Goal: Information Seeking & Learning: Find specific fact

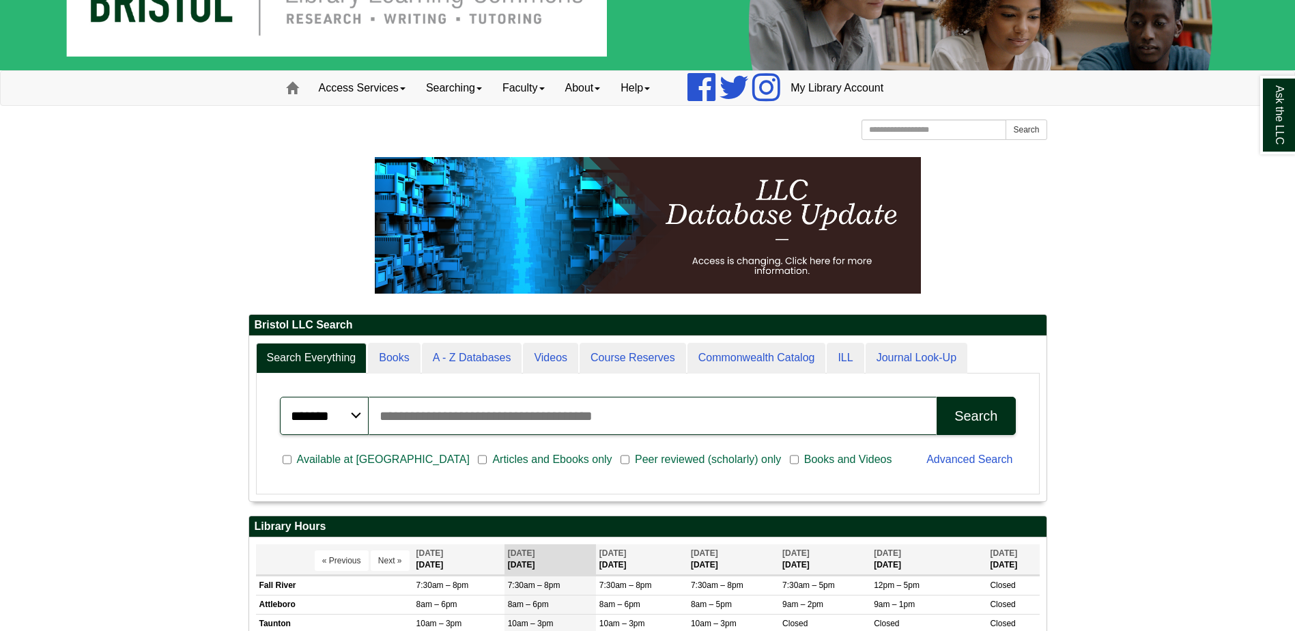
scroll to position [164, 797]
click at [470, 356] on div "Ask the LLC" at bounding box center [647, 315] width 1295 height 631
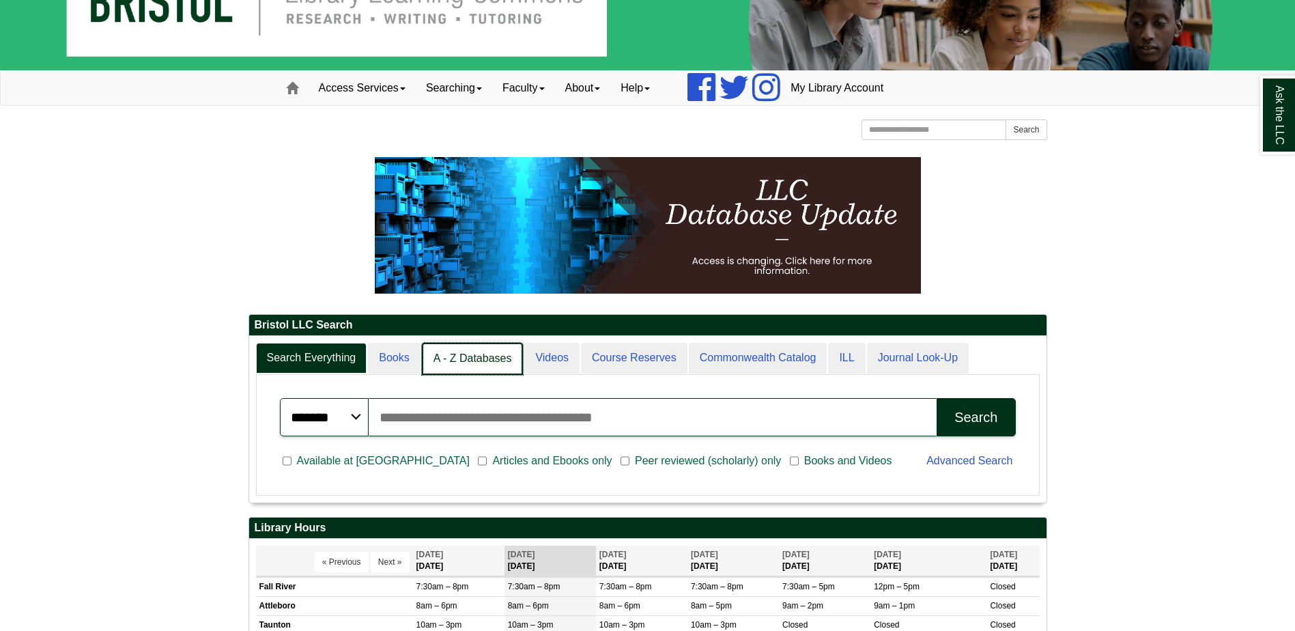
scroll to position [7, 7]
click at [476, 347] on link "A - Z Databases" at bounding box center [473, 359] width 102 height 32
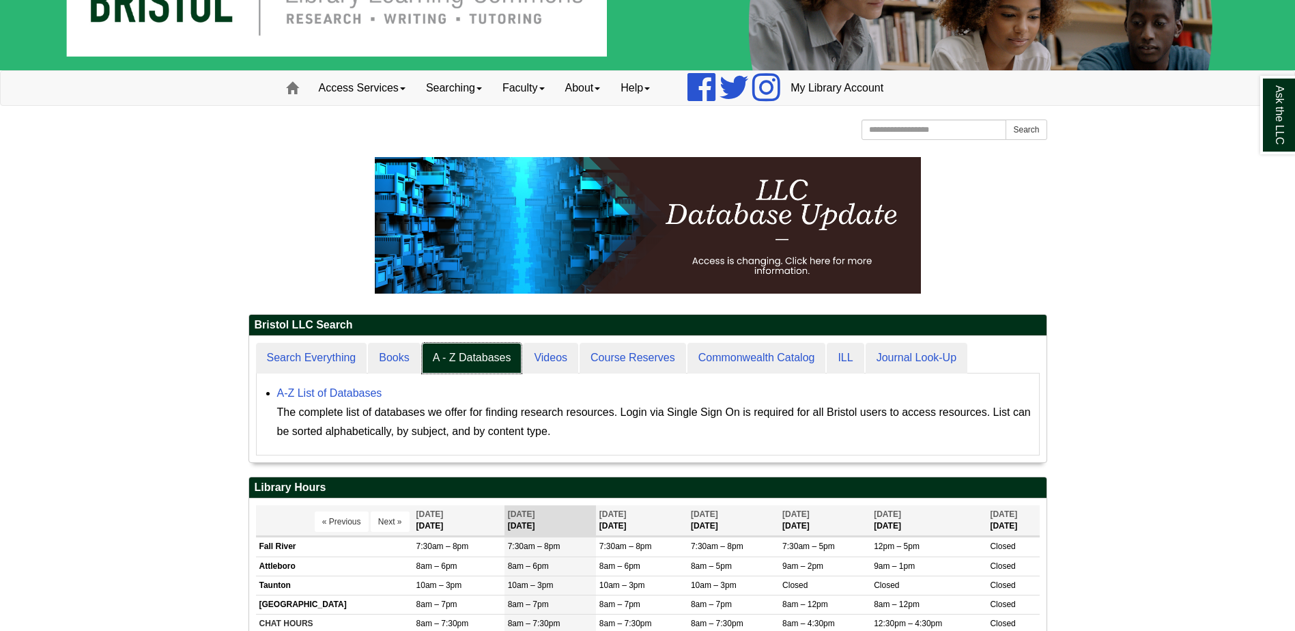
scroll to position [126, 797]
click at [343, 394] on link "A-Z List of Databases" at bounding box center [329, 393] width 105 height 12
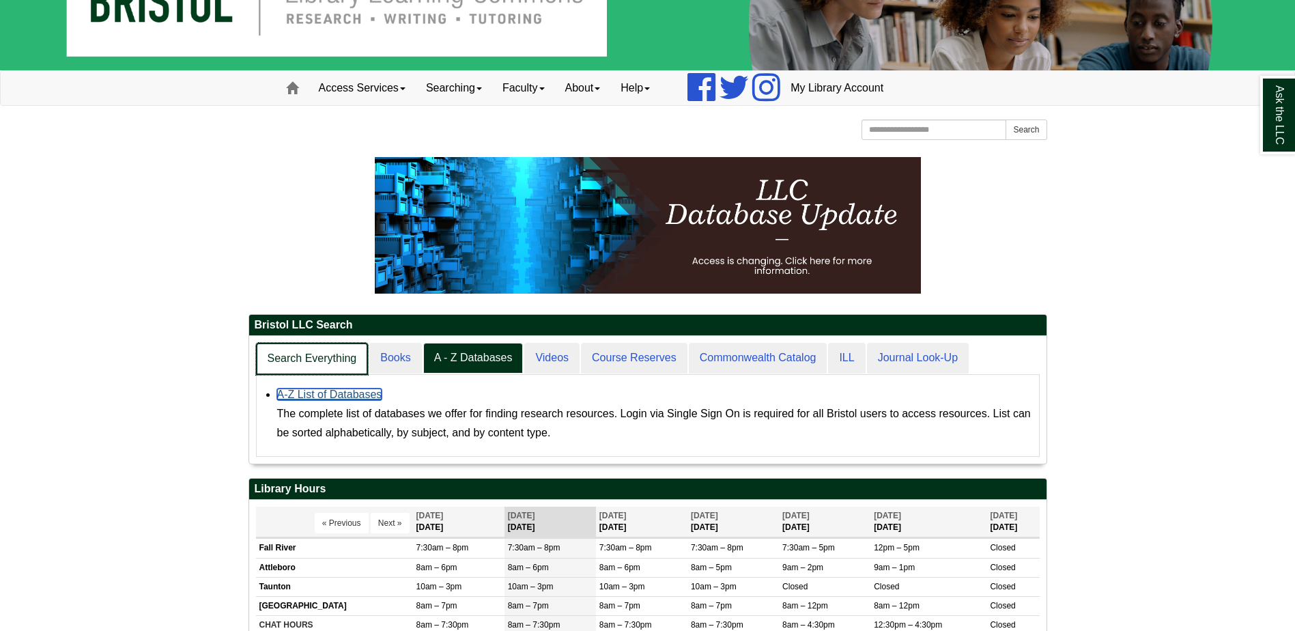
scroll to position [128, 797]
click at [337, 359] on link "Search Everything" at bounding box center [312, 359] width 113 height 32
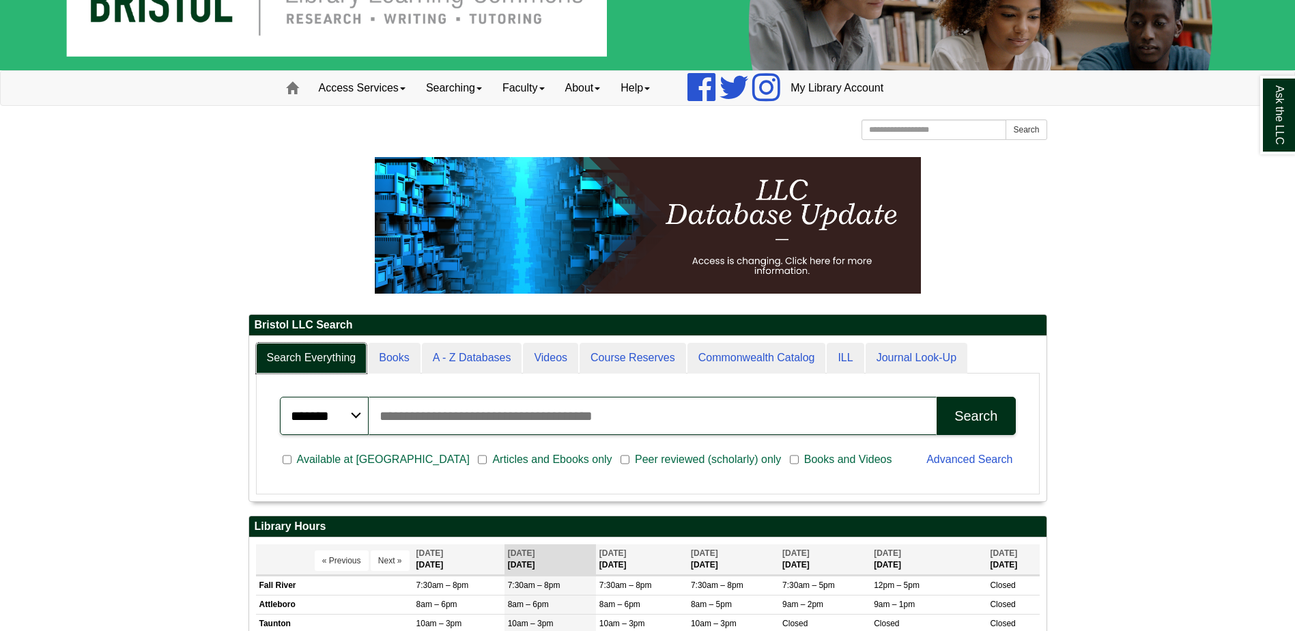
scroll to position [164, 797]
click at [424, 408] on input "Search articles, books, journals & more" at bounding box center [653, 415] width 568 height 38
click at [373, 412] on input "**********" at bounding box center [653, 415] width 568 height 38
click at [990, 422] on div "Search" at bounding box center [975, 416] width 43 height 16
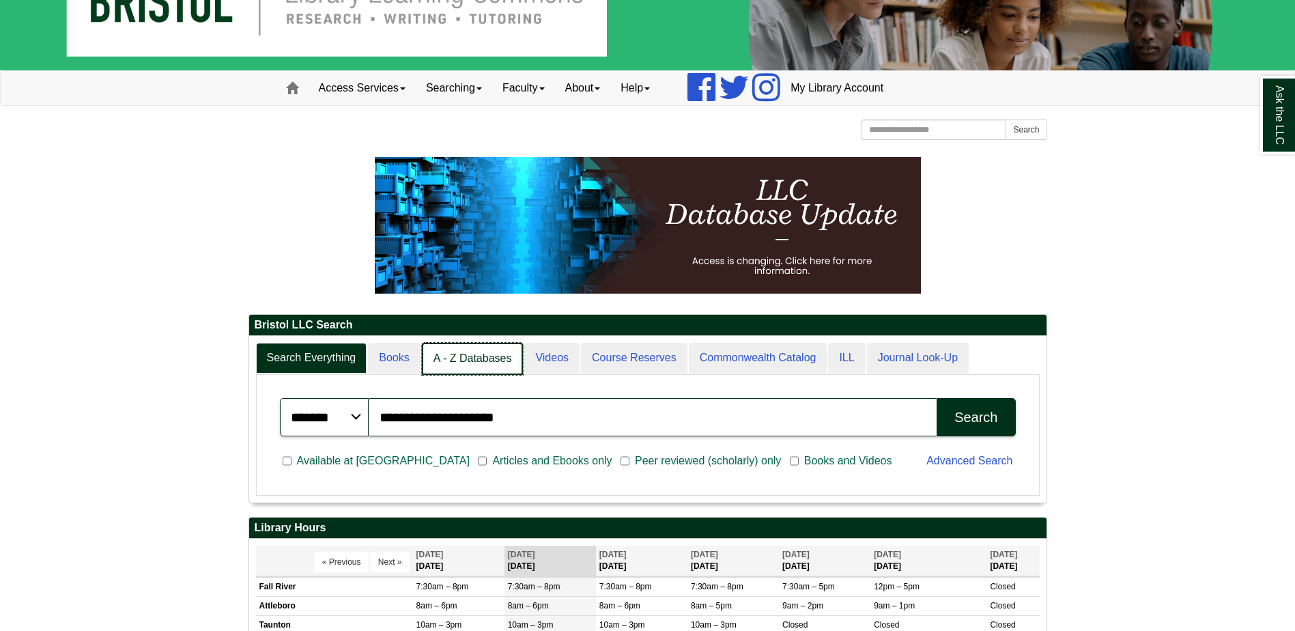
scroll to position [166, 797]
click at [463, 357] on link "A - Z Databases" at bounding box center [473, 359] width 102 height 32
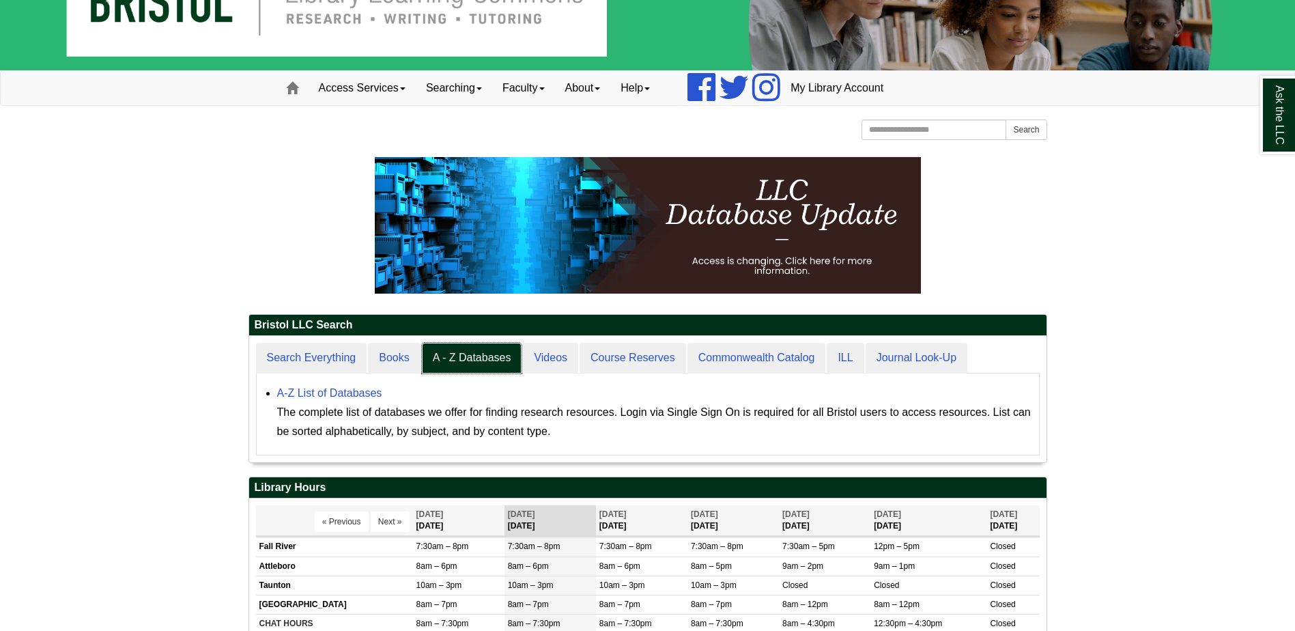
scroll to position [126, 797]
click at [343, 390] on link "A-Z List of Databases" at bounding box center [329, 393] width 105 height 12
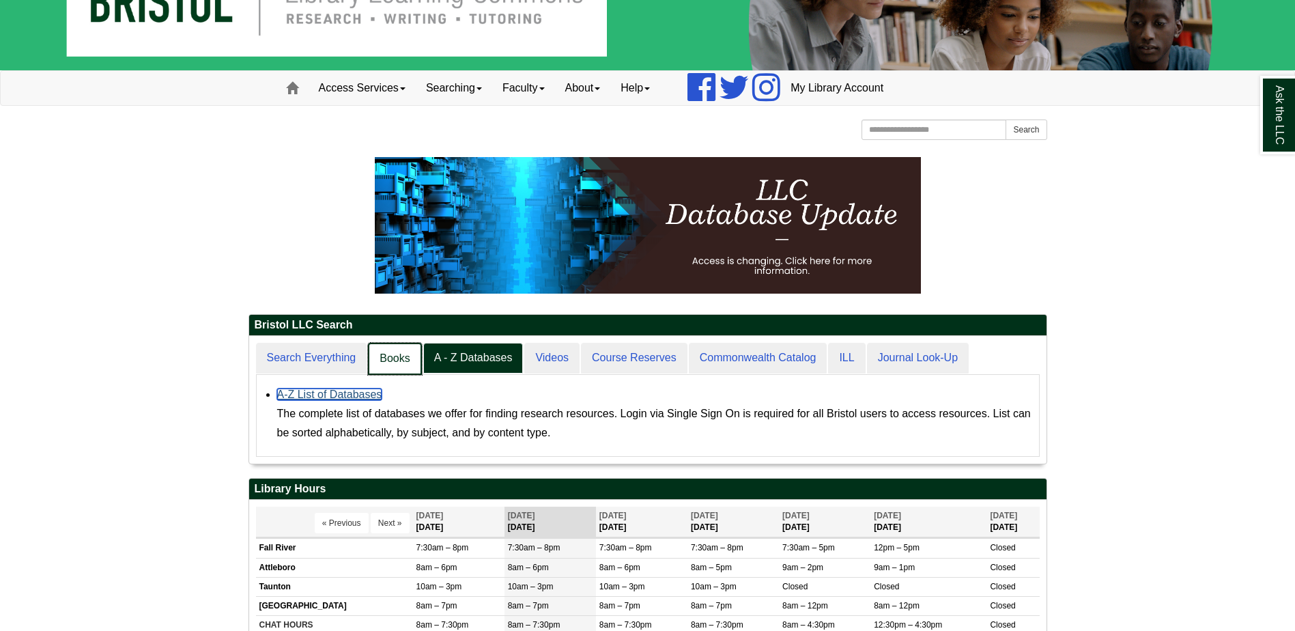
scroll to position [128, 797]
click at [316, 357] on link "Search Everything" at bounding box center [312, 359] width 113 height 32
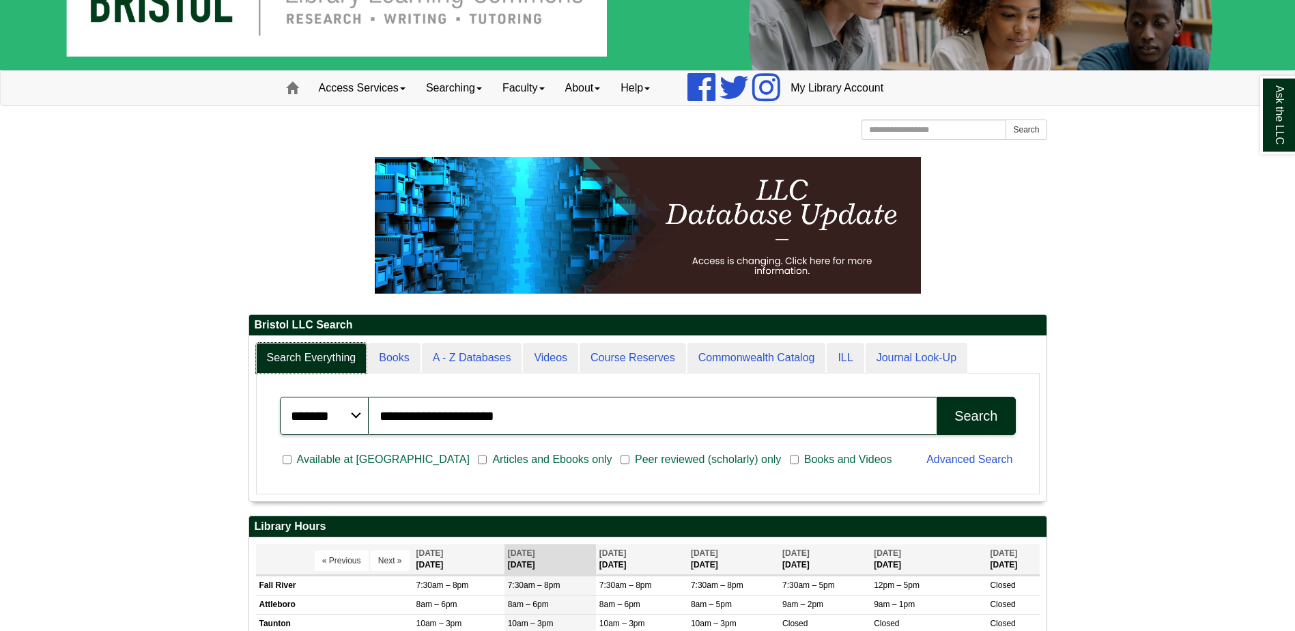
scroll to position [164, 797]
drag, startPoint x: 534, startPoint y: 412, endPoint x: 295, endPoint y: 402, distance: 238.4
click at [295, 402] on div "**********" at bounding box center [648, 415] width 736 height 38
paste input "**********"
click at [951, 407] on button "Search" at bounding box center [975, 415] width 78 height 38
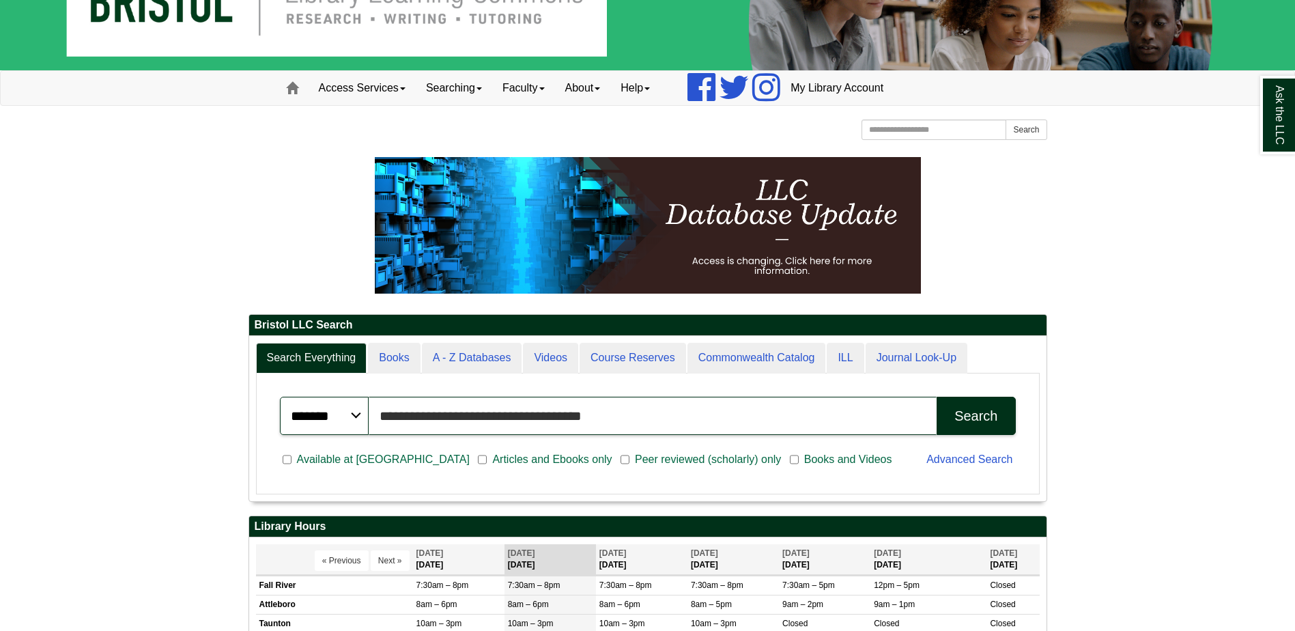
drag, startPoint x: 509, startPoint y: 416, endPoint x: 645, endPoint y: 433, distance: 136.9
click at [642, 429] on input "**********" at bounding box center [653, 415] width 568 height 38
drag, startPoint x: 502, startPoint y: 416, endPoint x: 376, endPoint y: 389, distance: 128.5
click at [376, 389] on div "**********" at bounding box center [648, 415] width 752 height 55
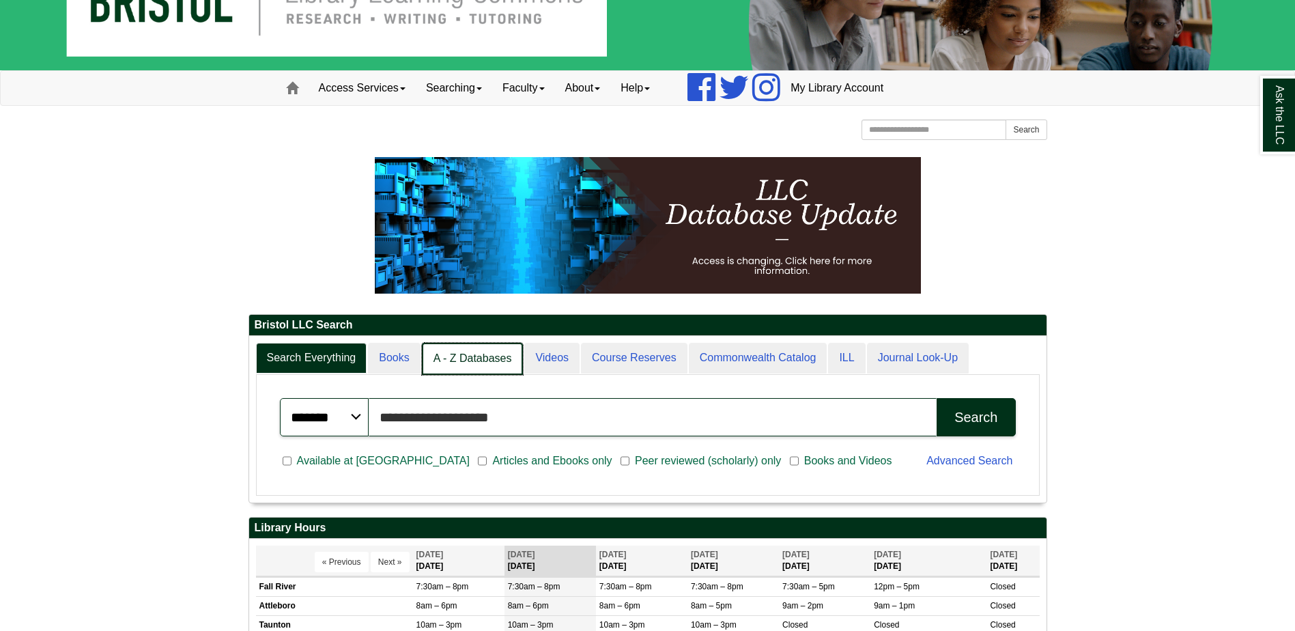
scroll to position [7, 7]
type input "**********"
click at [474, 360] on link "A - Z Databases" at bounding box center [473, 359] width 102 height 32
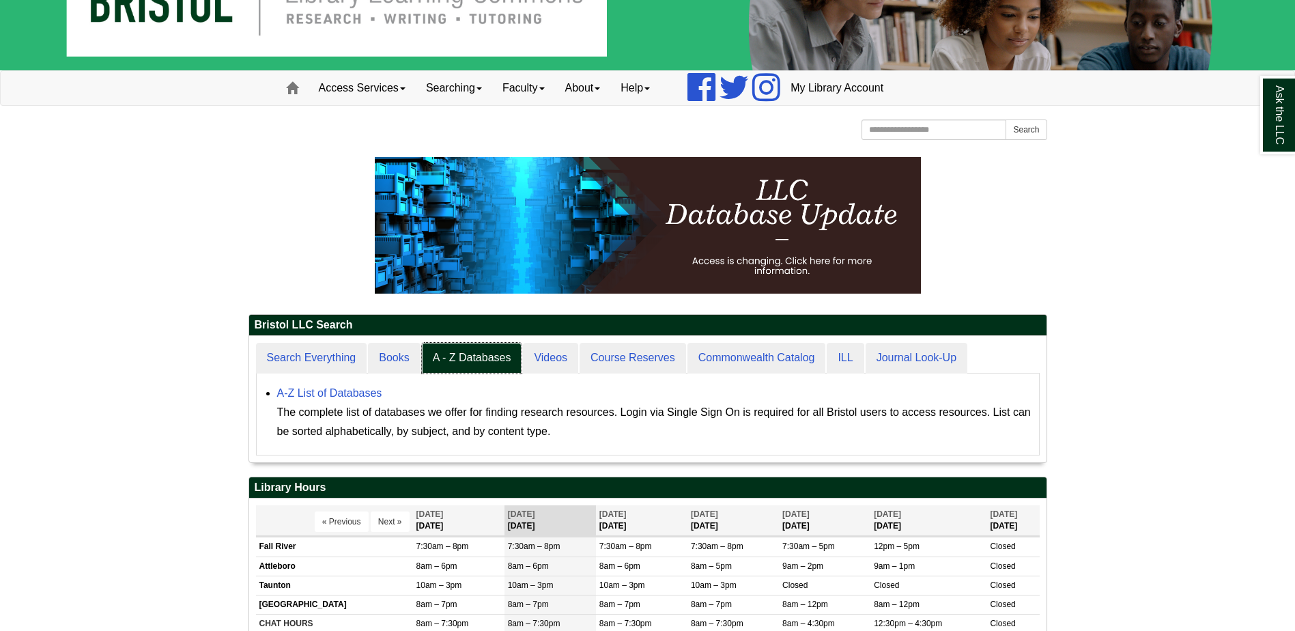
scroll to position [126, 797]
click at [334, 387] on link "A-Z List of Databases" at bounding box center [329, 393] width 105 height 12
